Goal: Task Accomplishment & Management: Complete application form

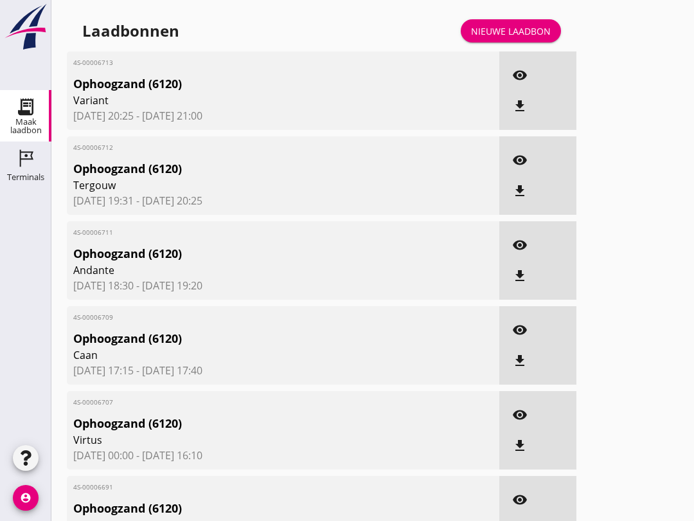
click at [16, 174] on div "Terminals" at bounding box center [25, 177] width 37 height 8
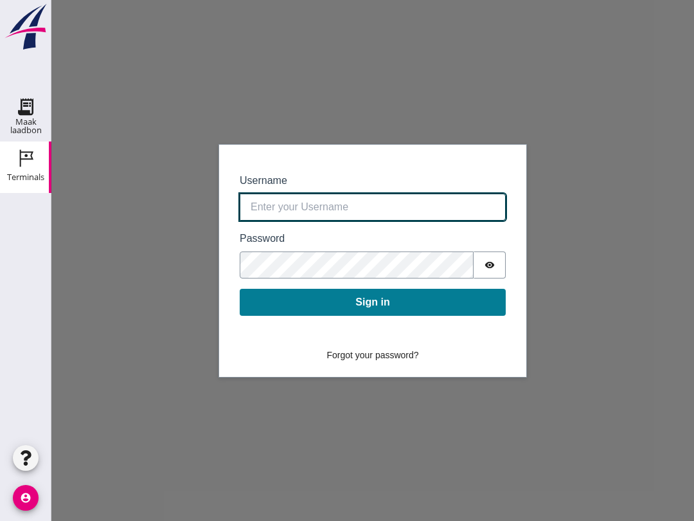
click at [282, 211] on input "Username" at bounding box center [373, 206] width 266 height 27
type input "[EMAIL_ADDRESS][DOMAIN_NAME]"
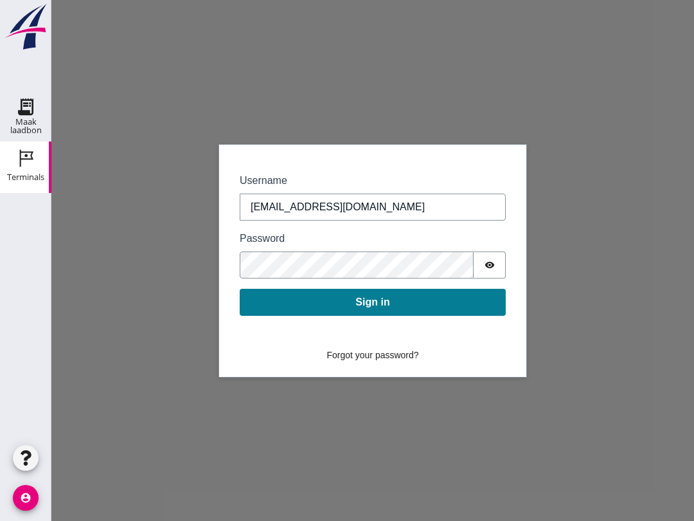
click at [349, 301] on button "Sign in" at bounding box center [373, 302] width 266 height 27
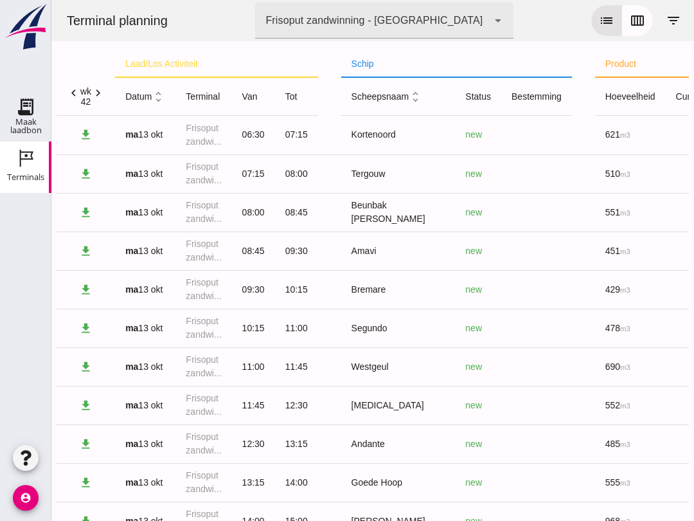
click at [634, 15] on icon "calendar_view_week" at bounding box center [637, 20] width 15 height 15
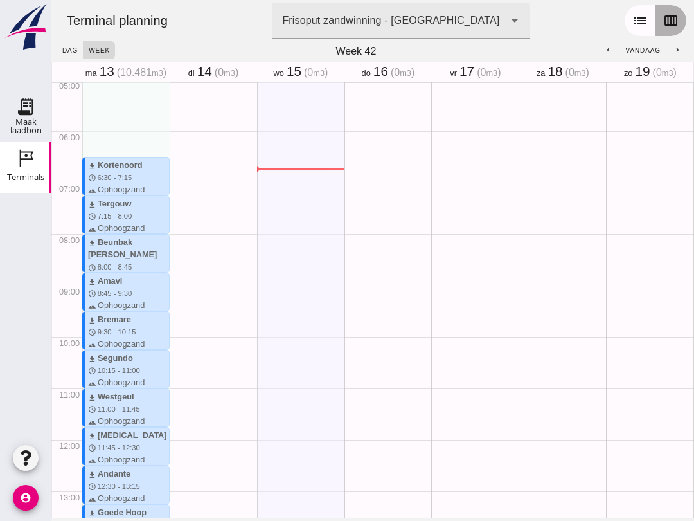
scroll to position [309, 0]
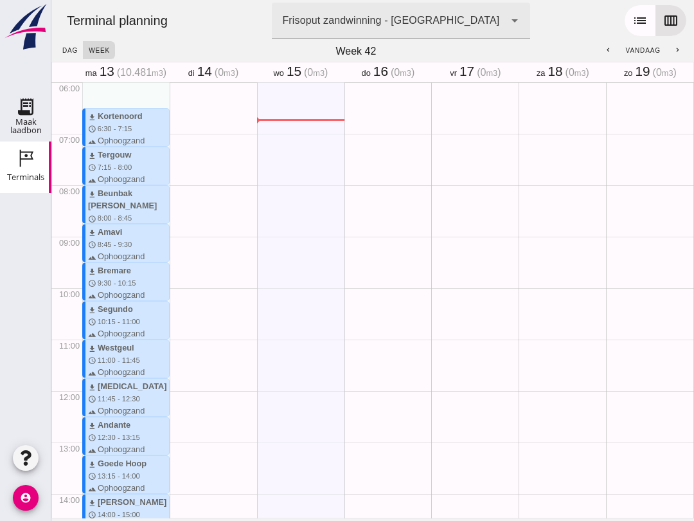
click at [18, 120] on div "Maak laadbon" at bounding box center [25, 126] width 51 height 17
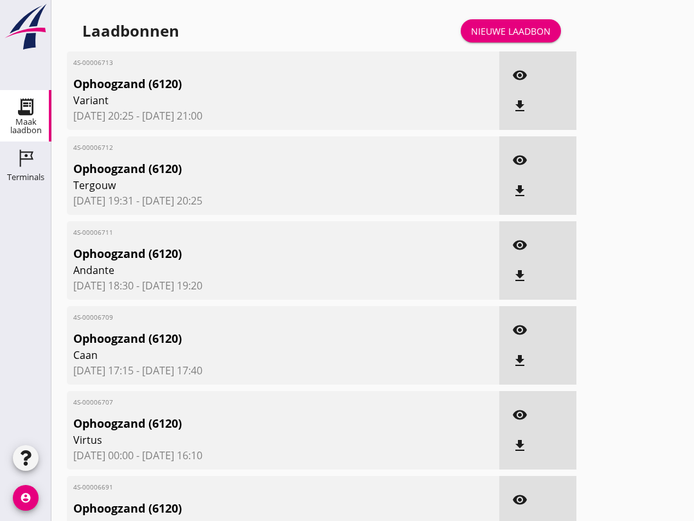
click at [474, 28] on div "Laadbonnen Nieuwe laadbon" at bounding box center [322, 30] width 510 height 31
click at [489, 38] on div "Nieuwe laadbon" at bounding box center [511, 30] width 80 height 13
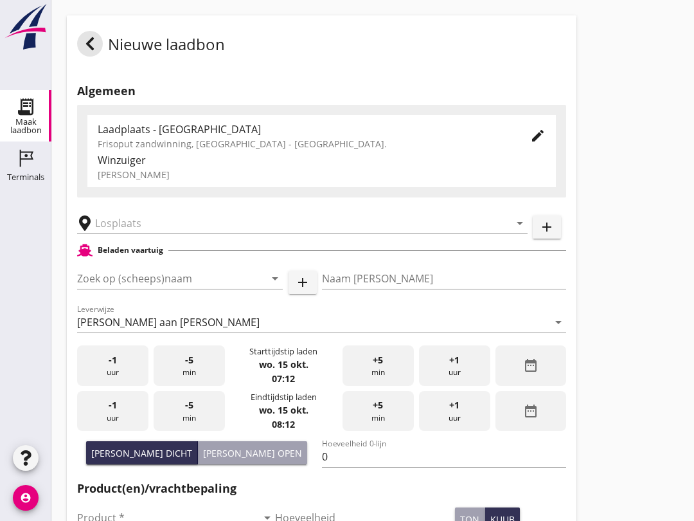
click at [129, 277] on div "Zoek op (scheeps)naam arrow_drop_down add" at bounding box center [197, 280] width 240 height 41
click at [152, 289] on input "Zoek op (scheeps)naam" at bounding box center [162, 278] width 170 height 21
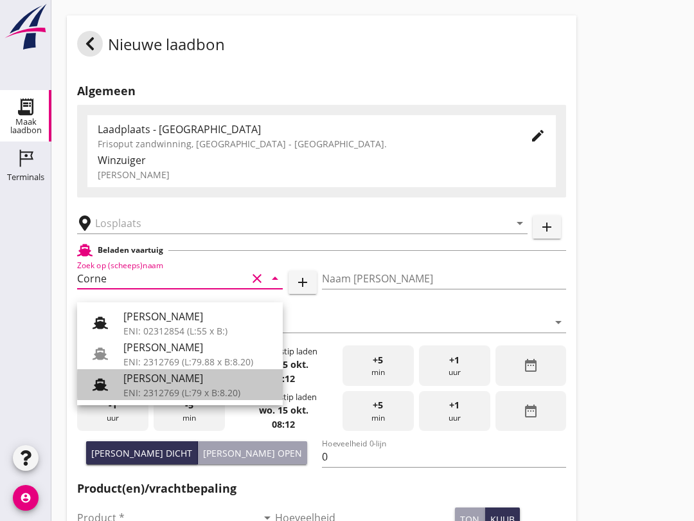
click at [121, 392] on div at bounding box center [105, 385] width 36 height 26
type input "[PERSON_NAME]"
type input "718"
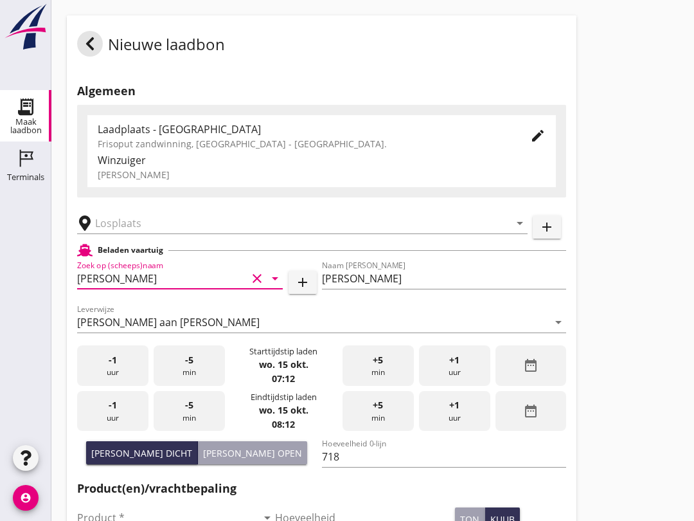
click at [120, 226] on input "text" at bounding box center [293, 223] width 397 height 21
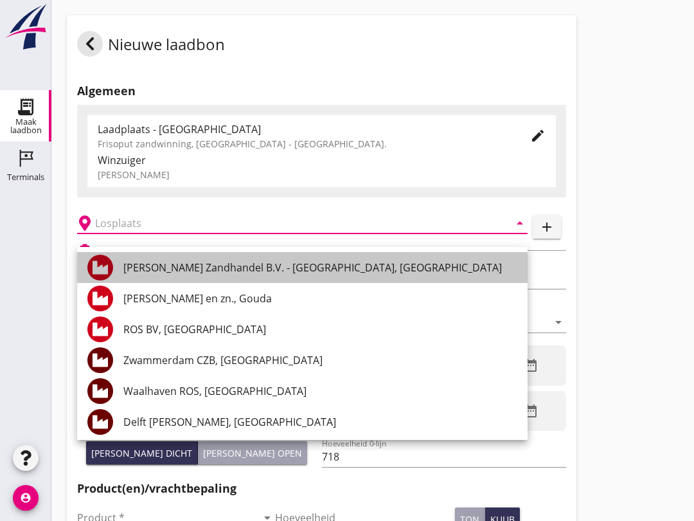
click at [331, 269] on div "[PERSON_NAME] Zandhandel B.V. - [GEOGRAPHIC_DATA], [GEOGRAPHIC_DATA]" at bounding box center [320, 267] width 394 height 15
type input "[PERSON_NAME] Zandhandel B.V. - [GEOGRAPHIC_DATA], [GEOGRAPHIC_DATA]"
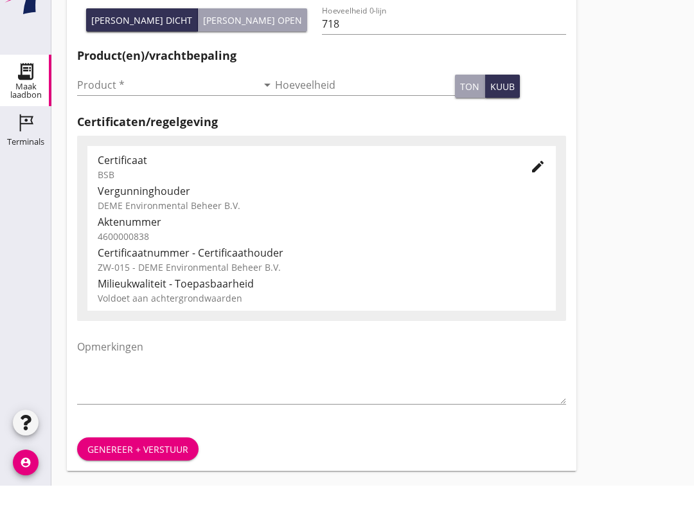
scroll to position [409, 0]
click at [143, 109] on input "Product *" at bounding box center [167, 119] width 180 height 21
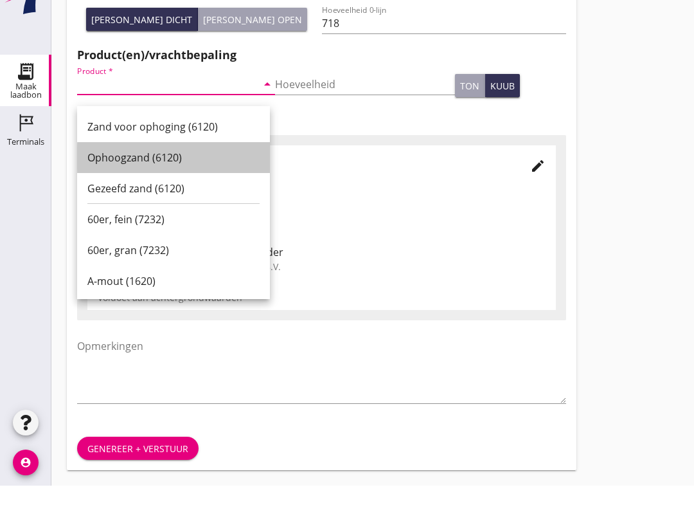
click at [203, 185] on div "Ophoogzand (6120)" at bounding box center [173, 192] width 172 height 15
type input "Ophoogzand (6120)"
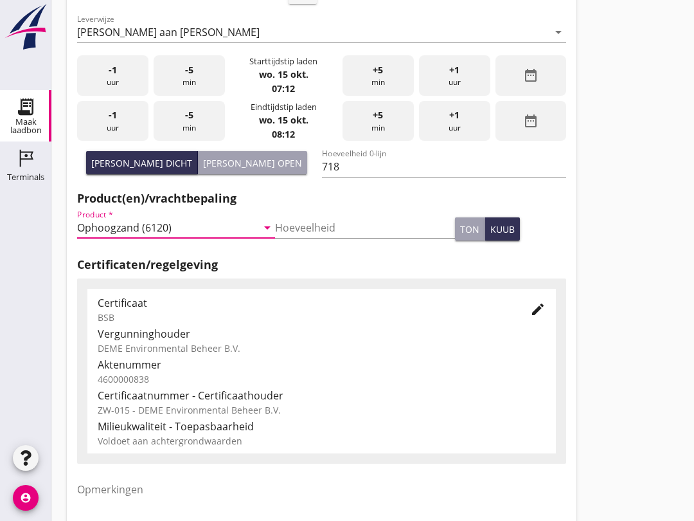
scroll to position [282, 0]
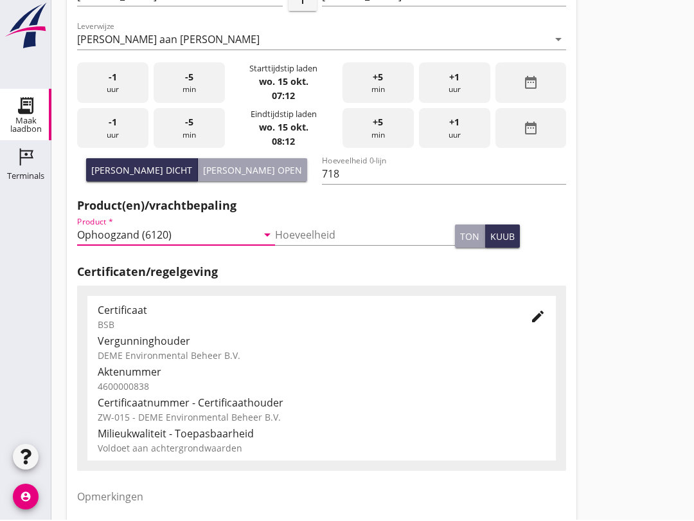
click at [251, 178] on div "[PERSON_NAME] open" at bounding box center [252, 171] width 99 height 13
type input "680"
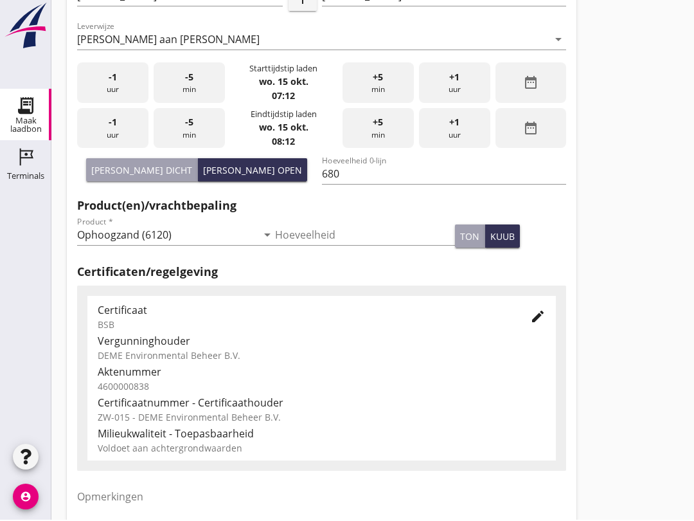
scroll to position [283, 0]
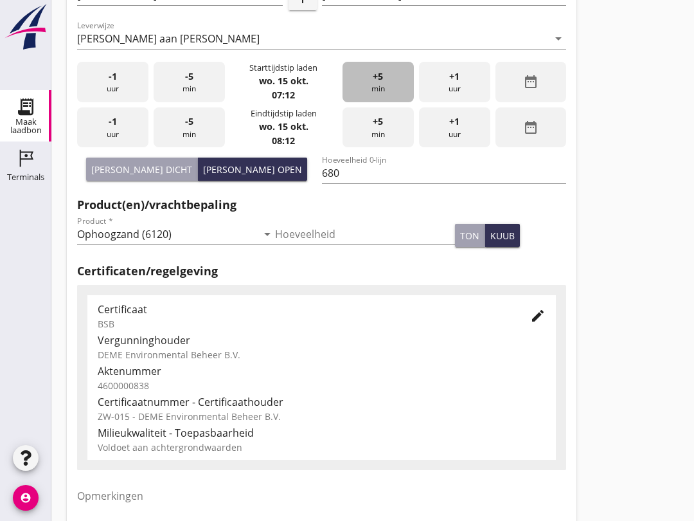
click at [382, 84] on span "+5" at bounding box center [378, 76] width 10 height 14
click at [195, 84] on div "-5 min" at bounding box center [189, 82] width 71 height 40
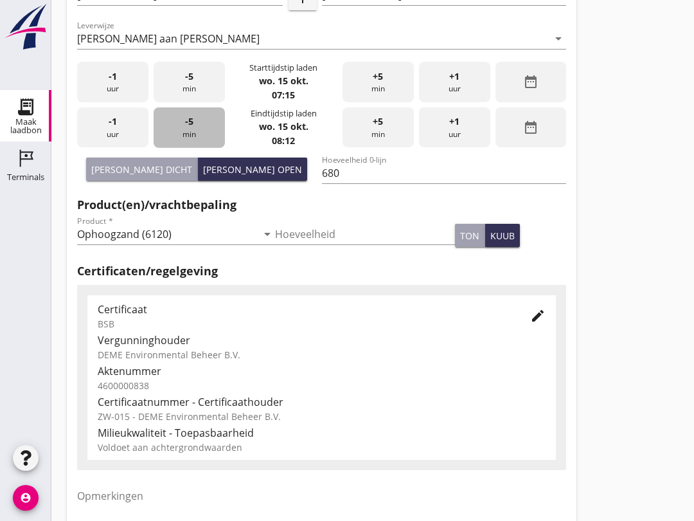
click at [181, 141] on div "-5 min" at bounding box center [189, 127] width 71 height 40
click at [179, 144] on div "-5 min" at bounding box center [189, 127] width 71 height 40
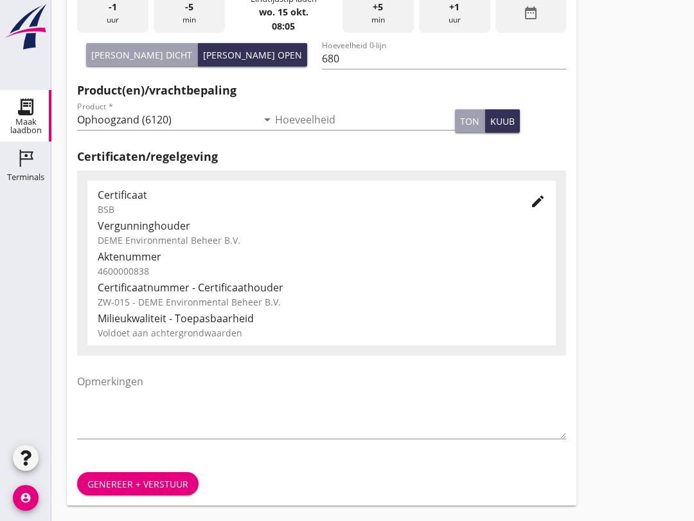
click at [172, 481] on div "Genereer + verstuur" at bounding box center [137, 483] width 101 height 13
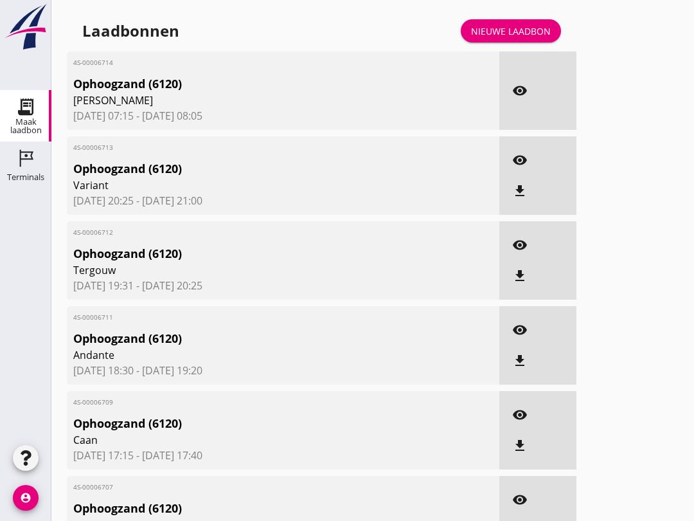
click at [532, 30] on div "Laadbonnen Nieuwe laadbon" at bounding box center [322, 30] width 510 height 31
click at [535, 36] on link "Nieuwe laadbon" at bounding box center [511, 30] width 100 height 23
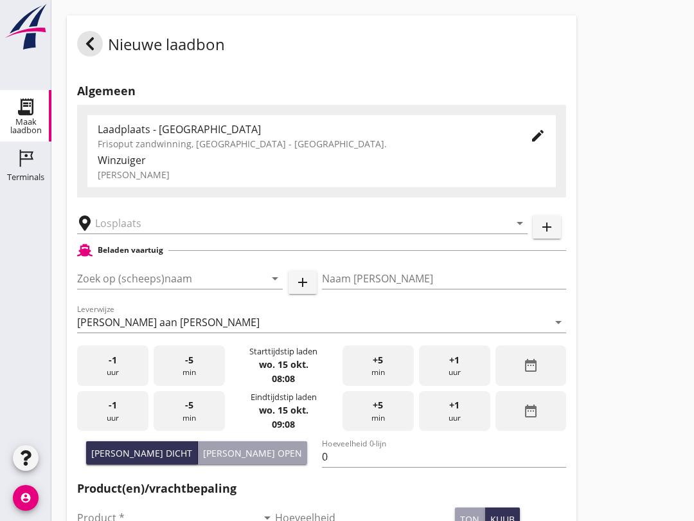
click at [127, 289] on input "Zoek op (scheeps)naam" at bounding box center [162, 278] width 170 height 21
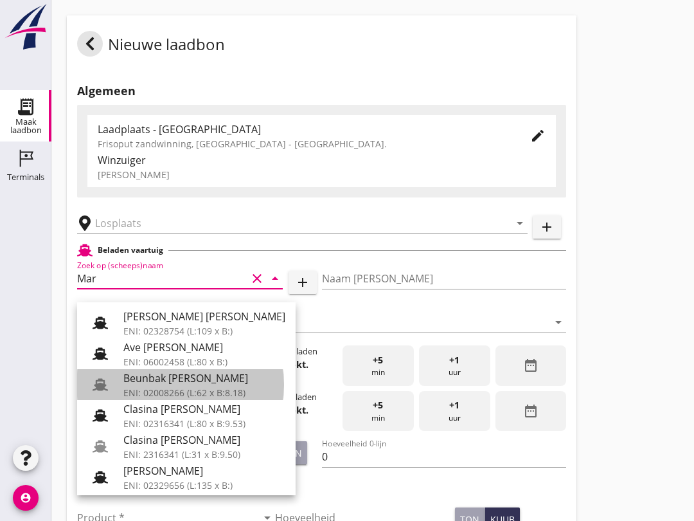
click at [217, 386] on div "ENI: 02008266 (L:62 x B:8.18)" at bounding box center [204, 392] width 162 height 13
type input "Beunbak [PERSON_NAME]"
type input "[PERSON_NAME]"
type input "551"
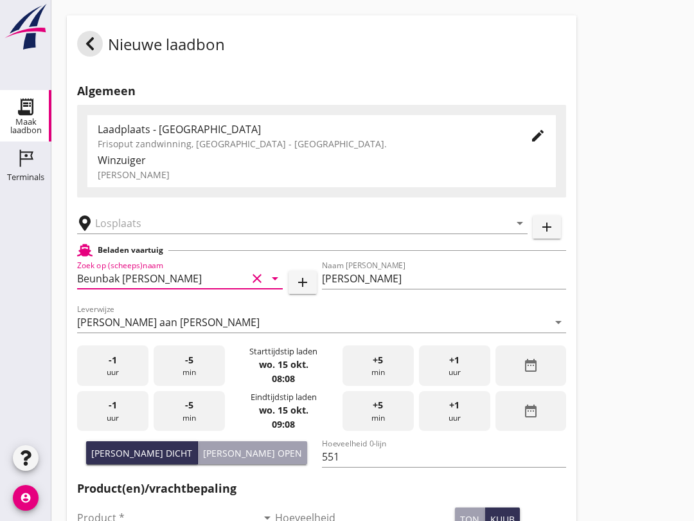
click at [182, 229] on input "text" at bounding box center [293, 223] width 397 height 21
